Goal: Transaction & Acquisition: Subscribe to service/newsletter

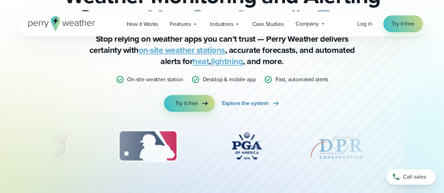
scroll to position [31, 0]
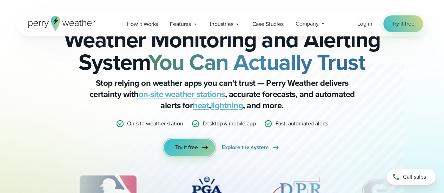
click at [207, 143] on link "Try it free" at bounding box center [189, 147] width 50 height 17
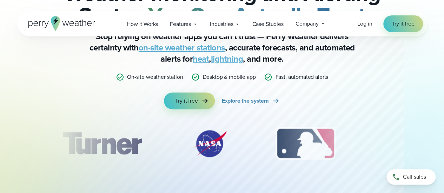
scroll to position [81, 0]
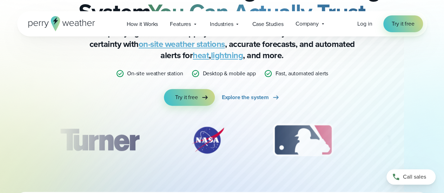
drag, startPoint x: 332, startPoint y: 136, endPoint x: 177, endPoint y: 144, distance: 155.2
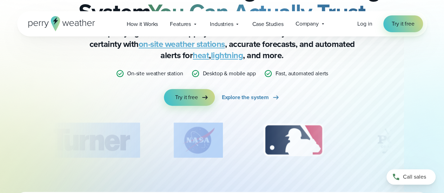
drag, startPoint x: 177, startPoint y: 144, endPoint x: 280, endPoint y: 157, distance: 104.2
click at [280, 157] on div "slideshow" at bounding box center [221, 140] width 339 height 35
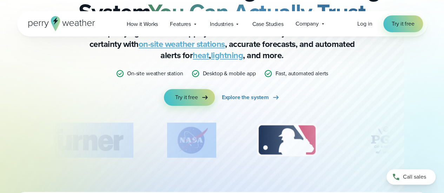
click at [359, 151] on img "4 of 12" at bounding box center [385, 140] width 56 height 35
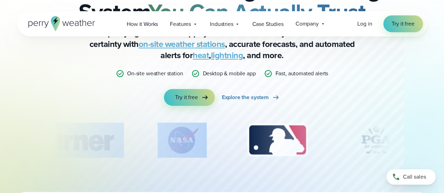
click at [338, 146] on div "slideshow" at bounding box center [221, 140] width 339 height 35
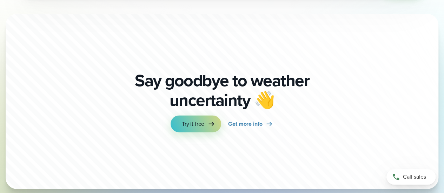
scroll to position [2363, 0]
